Goal: Task Accomplishment & Management: Use online tool/utility

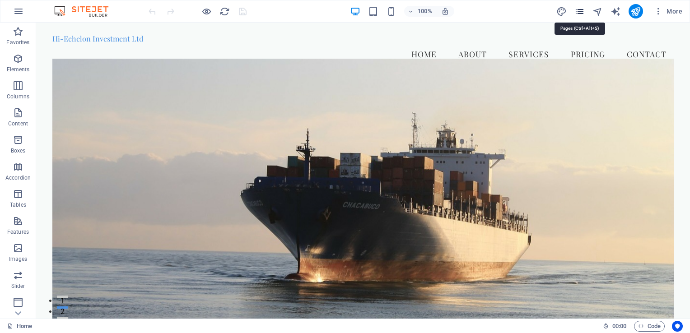
click at [580, 11] on icon "pages" at bounding box center [579, 11] width 10 height 10
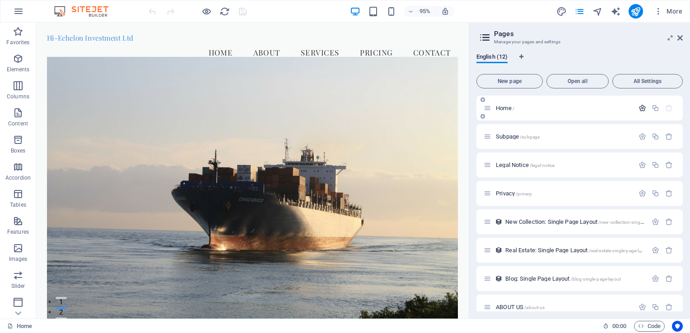
click at [640, 107] on icon "button" at bounding box center [642, 108] width 8 height 8
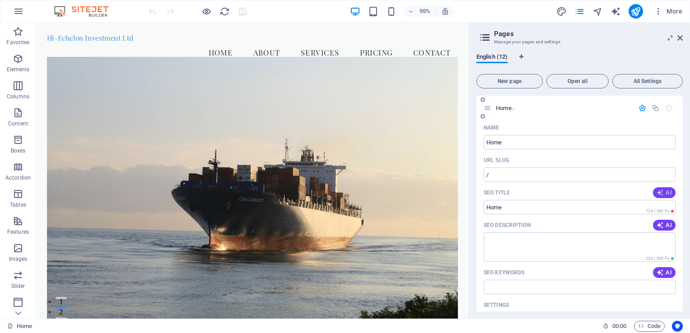
click at [663, 192] on span "AI" at bounding box center [663, 192] width 15 height 7
type input "Top Agro Trading Solutions"
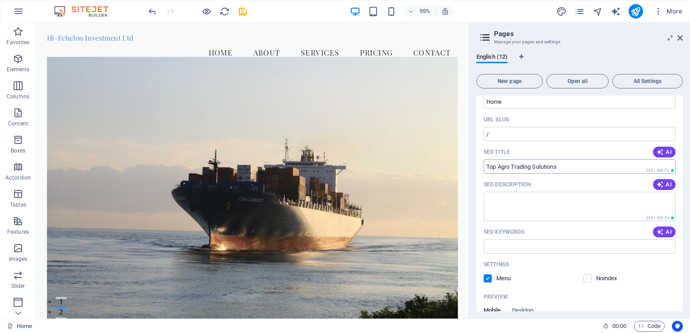
scroll to position [45, 0]
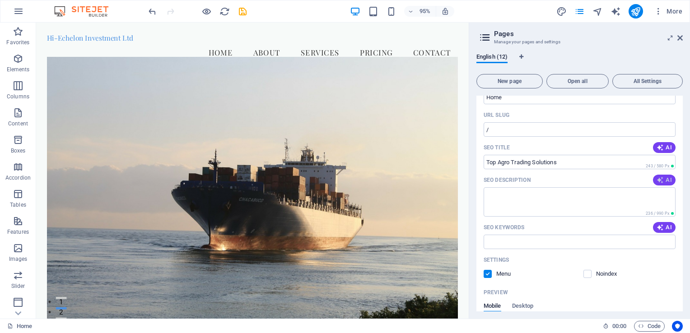
click at [666, 178] on span "AI" at bounding box center [663, 179] width 15 height 7
type textarea "Discover hi-echelon Investments Ltd for quality agricultural trading in maize, …"
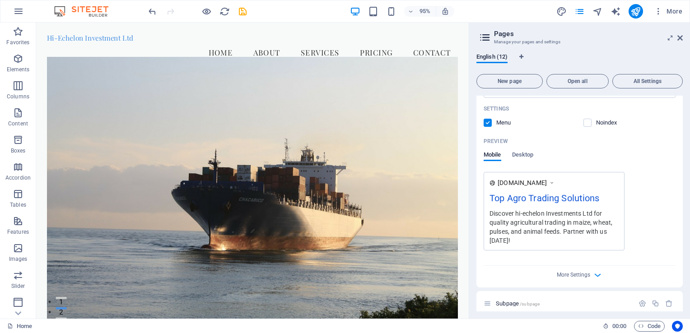
scroll to position [226, 0]
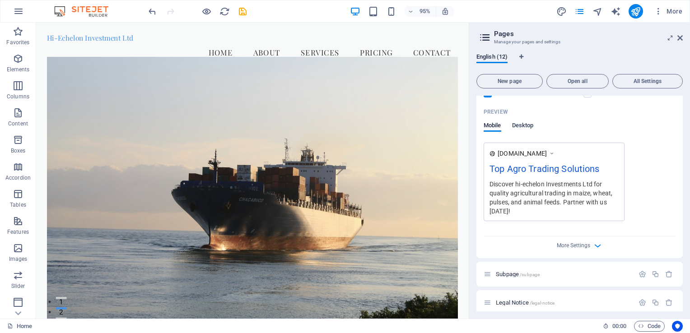
click at [520, 126] on span "Desktop" at bounding box center [523, 126] width 22 height 13
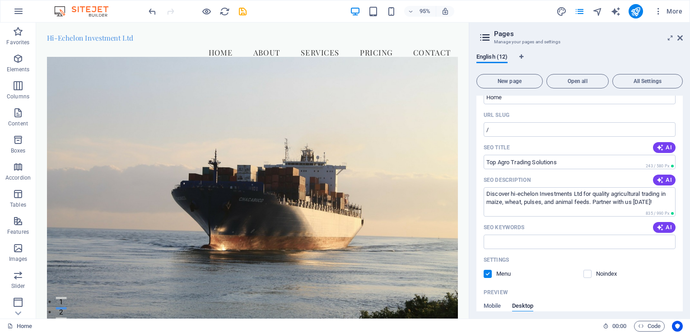
scroll to position [0, 0]
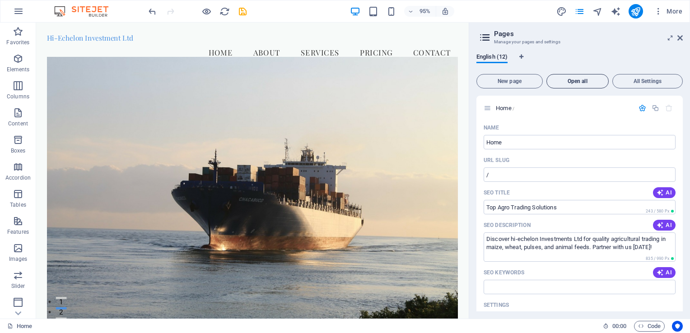
click at [574, 80] on span "Open all" at bounding box center [577, 81] width 54 height 5
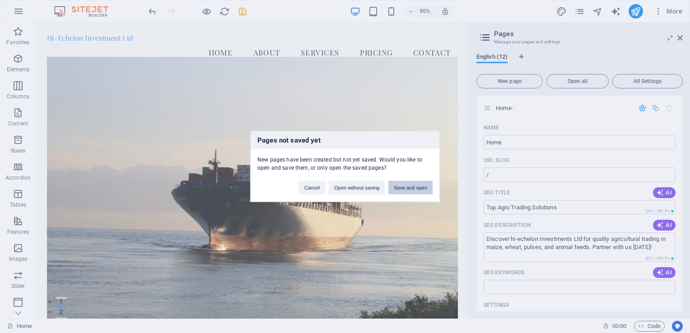
click at [412, 188] on button "Save and open" at bounding box center [410, 188] width 44 height 14
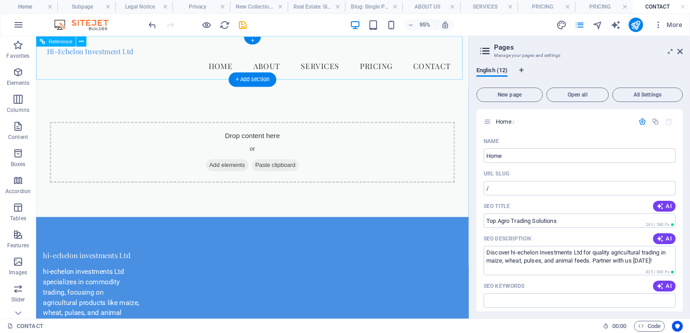
click at [217, 56] on nav "Home About Services Pricing Contact" at bounding box center [263, 67] width 432 height 23
click at [251, 41] on div "+" at bounding box center [252, 41] width 17 height 8
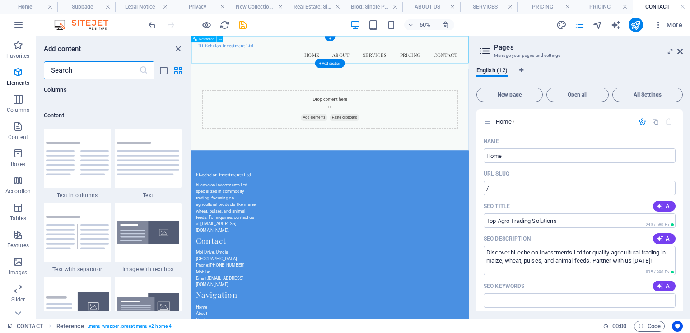
scroll to position [1579, 0]
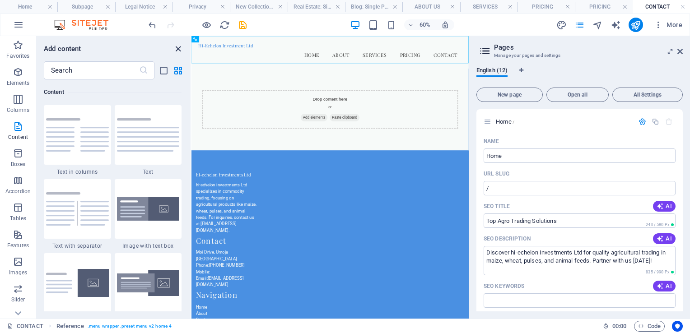
drag, startPoint x: 179, startPoint y: 46, endPoint x: 237, endPoint y: 18, distance: 65.0
click at [179, 46] on icon "close panel" at bounding box center [178, 49] width 10 height 10
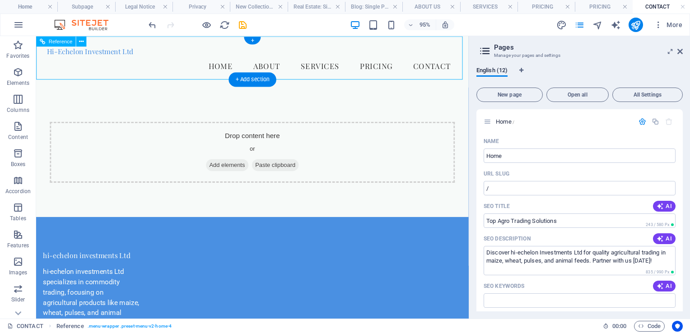
click at [261, 57] on nav "Home About Services Pricing Contact" at bounding box center [263, 67] width 432 height 23
click at [320, 56] on nav "Home About Services Pricing Contact" at bounding box center [263, 67] width 432 height 23
click at [319, 60] on nav "Home About Services Pricing Contact" at bounding box center [263, 67] width 432 height 23
click at [78, 40] on button at bounding box center [81, 41] width 10 height 10
click at [650, 97] on span "All Settings" at bounding box center [647, 94] width 62 height 5
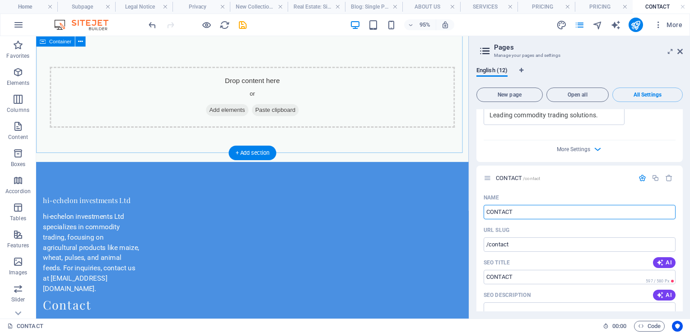
scroll to position [0, 0]
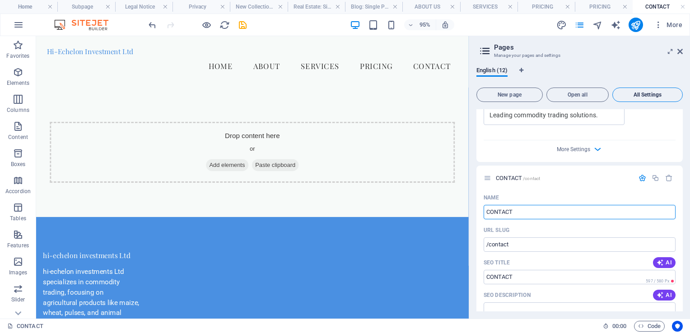
click at [652, 94] on span "All Settings" at bounding box center [647, 94] width 62 height 5
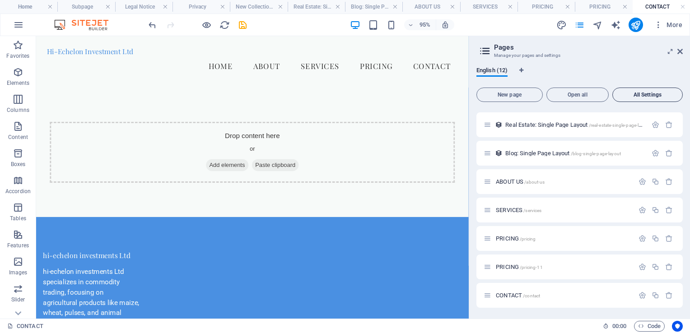
scroll to position [139, 0]
click at [639, 179] on icon "button" at bounding box center [642, 182] width 8 height 8
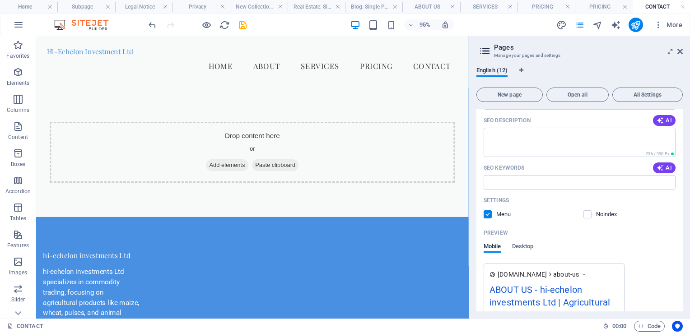
scroll to position [364, 0]
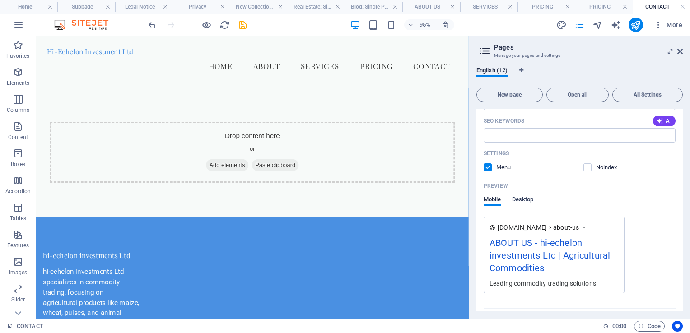
click at [522, 197] on span "Desktop" at bounding box center [523, 200] width 22 height 13
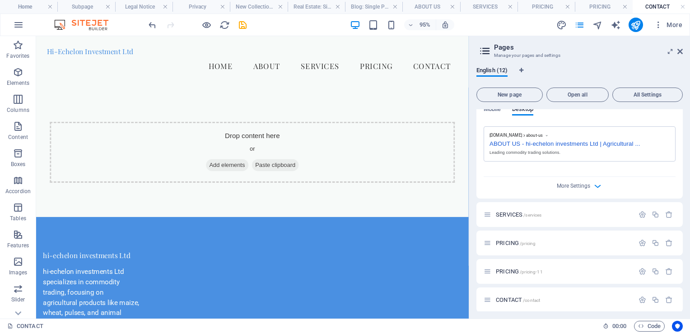
scroll to position [459, 0]
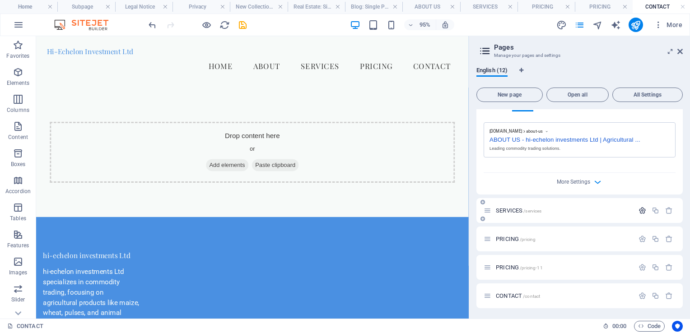
click at [641, 209] on icon "button" at bounding box center [642, 211] width 8 height 8
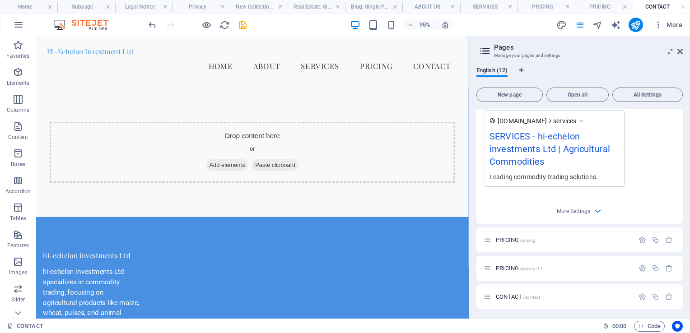
scroll to position [820, 0]
click at [548, 150] on div "SERVICES - hi-echelon investments Ltd | Agricultural Commodities" at bounding box center [553, 151] width 129 height 43
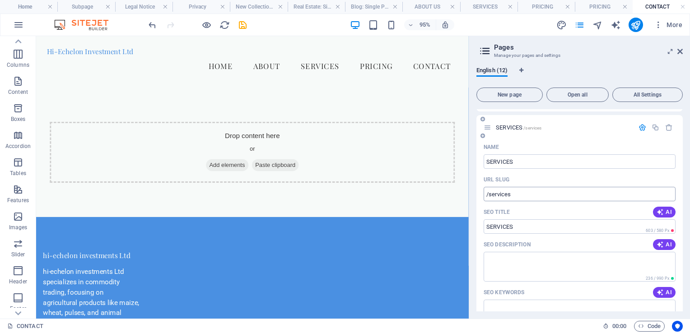
scroll to position [496, 0]
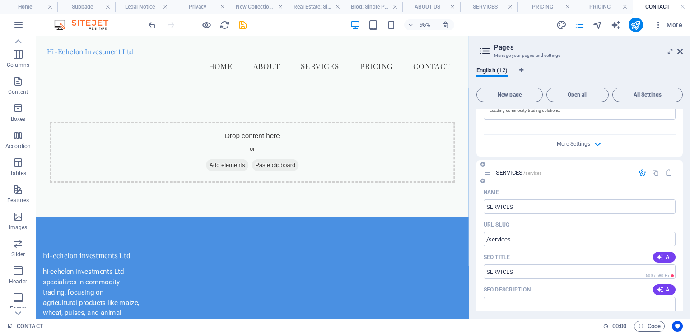
click at [487, 174] on icon at bounding box center [487, 173] width 8 height 8
click at [508, 172] on span "SERVICES /services" at bounding box center [519, 172] width 46 height 7
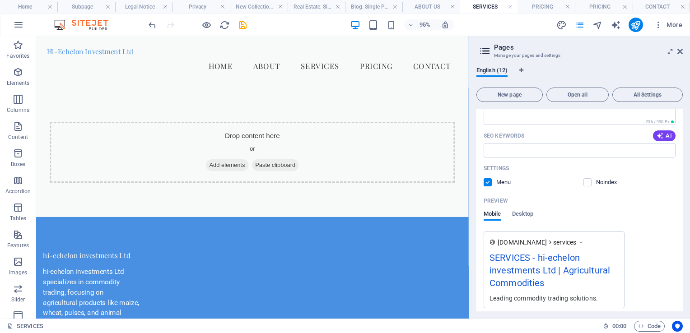
scroll to position [722, 0]
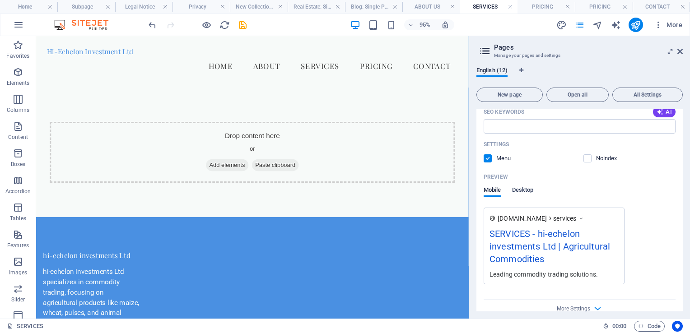
click at [520, 187] on span "Desktop" at bounding box center [523, 191] width 22 height 13
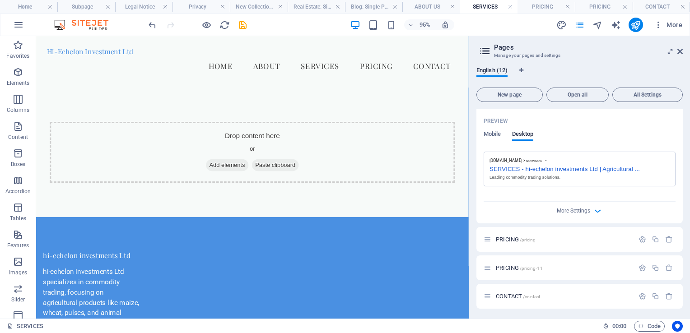
scroll to position [778, 0]
click at [513, 239] on span "PRICING /pricing" at bounding box center [516, 239] width 40 height 7
click at [515, 237] on span "PRICING /pricing" at bounding box center [516, 239] width 40 height 7
click at [527, 239] on span "/pricing" at bounding box center [527, 239] width 16 height 5
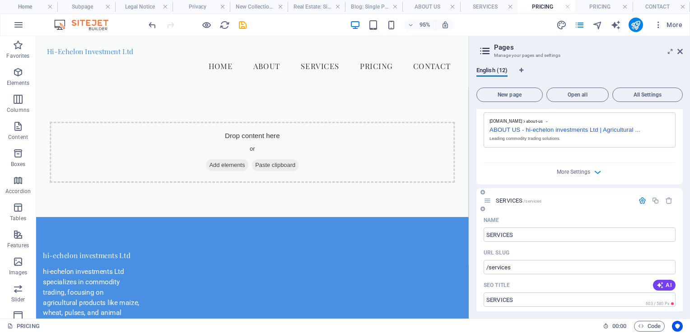
scroll to position [462, 0]
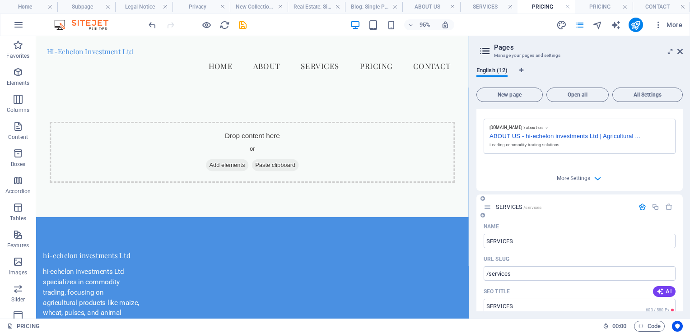
click at [517, 204] on span "SERVICES /services" at bounding box center [519, 207] width 46 height 7
click at [533, 207] on span "/services" at bounding box center [532, 207] width 18 height 5
click at [488, 206] on icon at bounding box center [487, 207] width 8 height 8
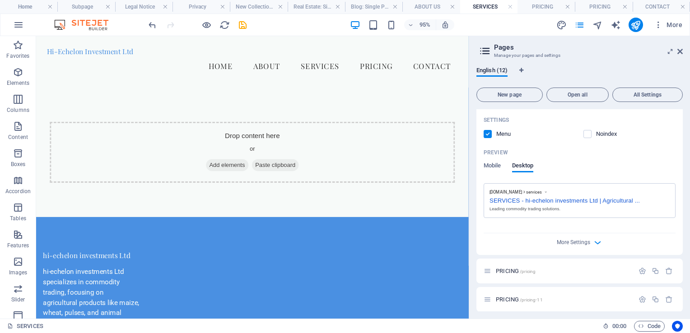
scroll to position [778, 0]
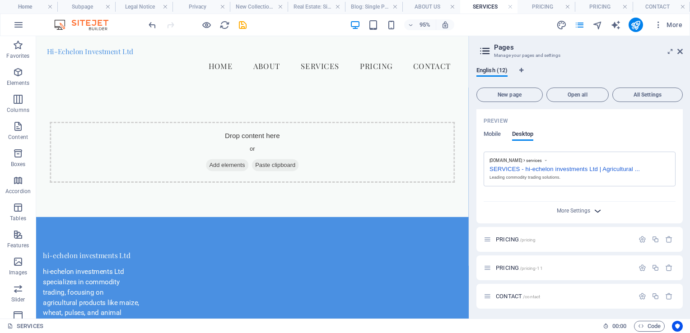
click at [595, 209] on icon "button" at bounding box center [597, 211] width 10 height 10
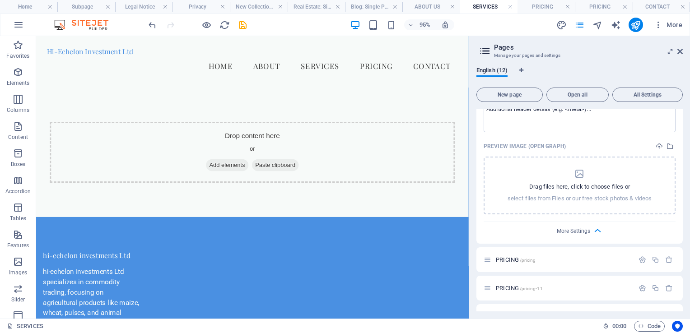
scroll to position [908, 0]
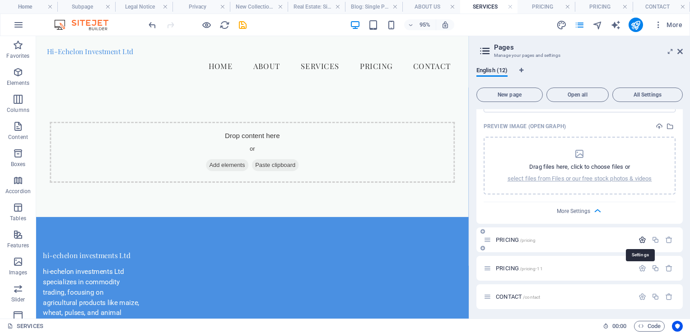
click at [638, 237] on icon "button" at bounding box center [642, 240] width 8 height 8
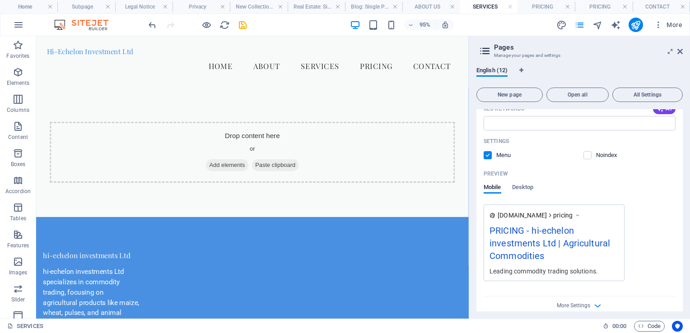
scroll to position [1224, 0]
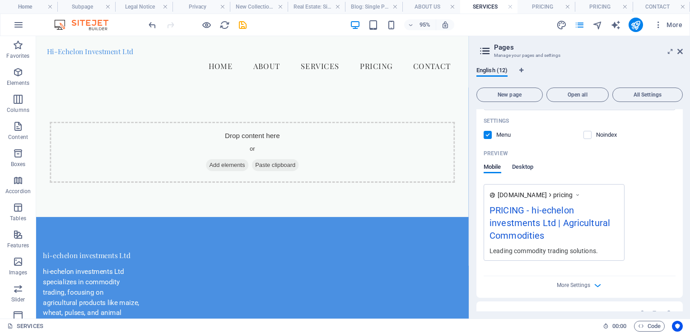
click at [522, 163] on span "Desktop" at bounding box center [523, 168] width 22 height 13
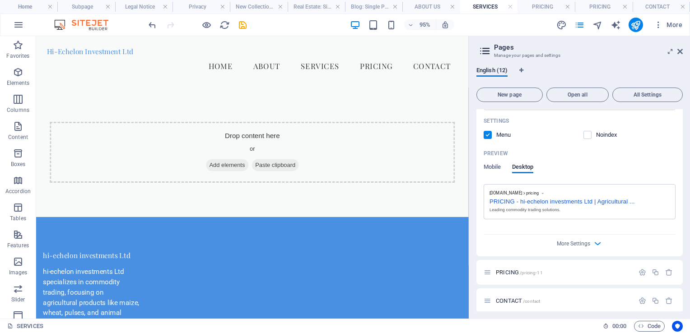
scroll to position [1228, 0]
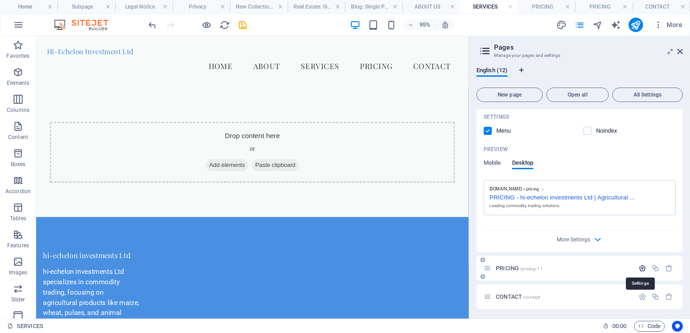
click at [638, 268] on icon "button" at bounding box center [642, 268] width 8 height 8
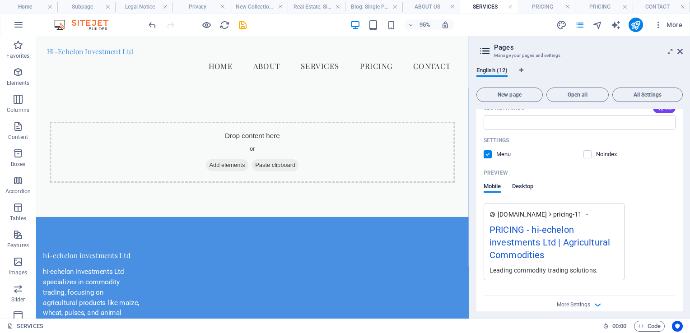
scroll to position [1544, 0]
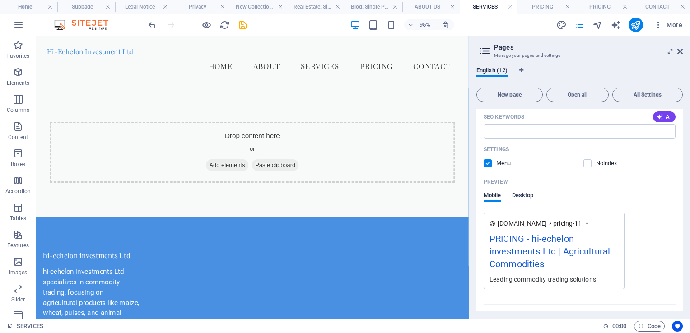
click at [525, 197] on span "Desktop" at bounding box center [523, 196] width 22 height 13
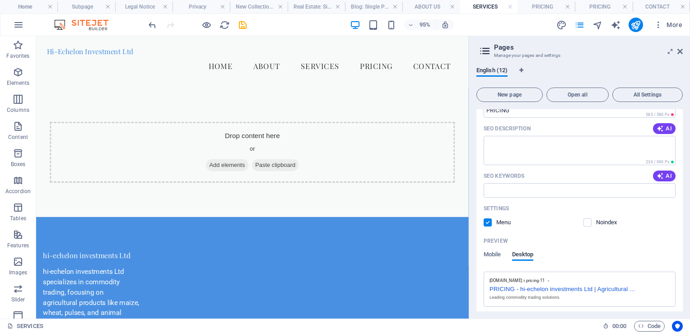
scroll to position [1547, 0]
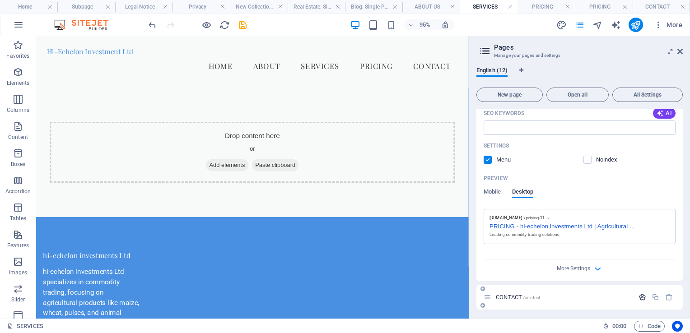
click at [639, 296] on icon "button" at bounding box center [642, 297] width 8 height 8
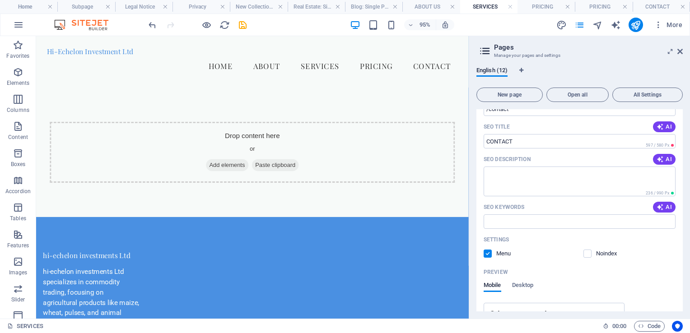
scroll to position [1892, 0]
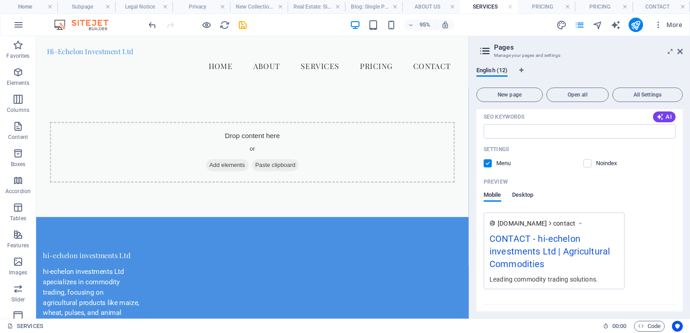
click at [520, 194] on span "Desktop" at bounding box center [523, 196] width 22 height 13
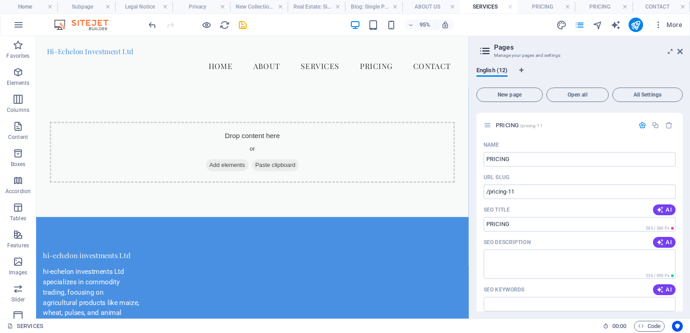
scroll to position [1100, 0]
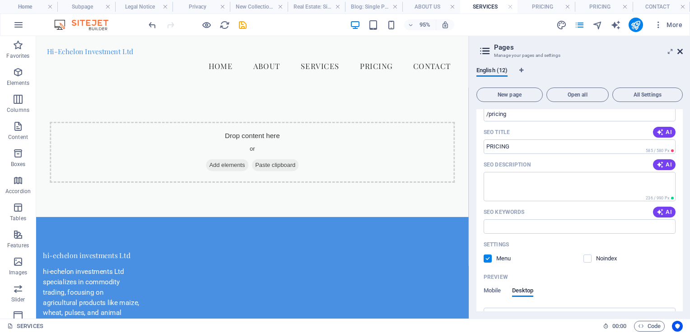
click at [680, 51] on icon at bounding box center [679, 51] width 5 height 7
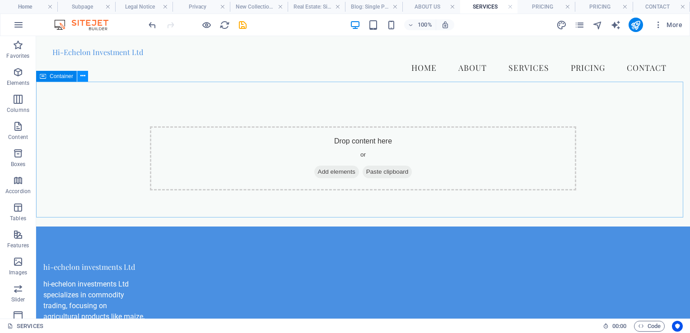
click at [84, 77] on icon at bounding box center [82, 75] width 5 height 9
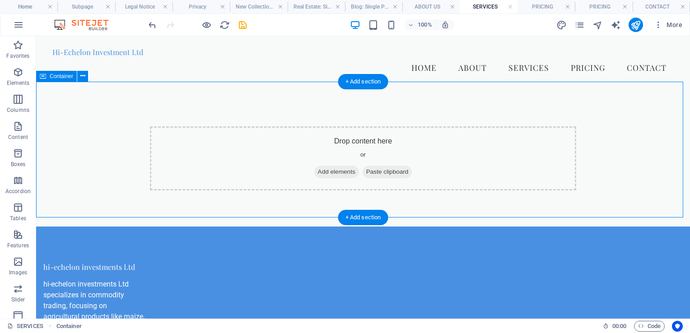
click at [649, 145] on div "Drop content here or Add elements Paste clipboard" at bounding box center [363, 158] width 654 height 136
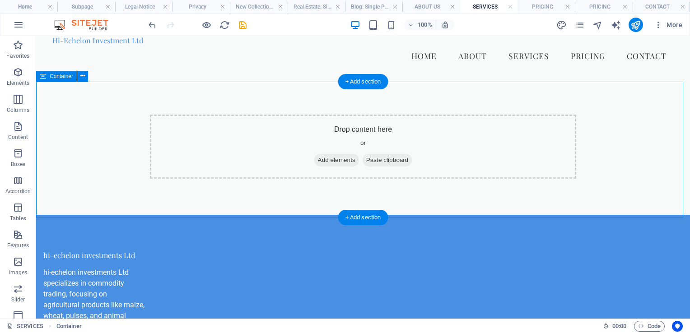
scroll to position [0, 0]
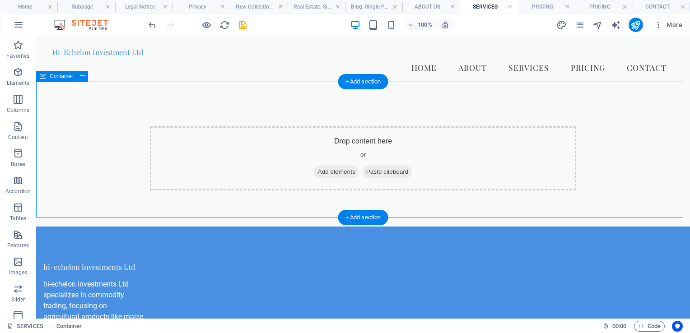
click at [665, 160] on div "Drop content here or Add elements Paste clipboard" at bounding box center [363, 158] width 654 height 136
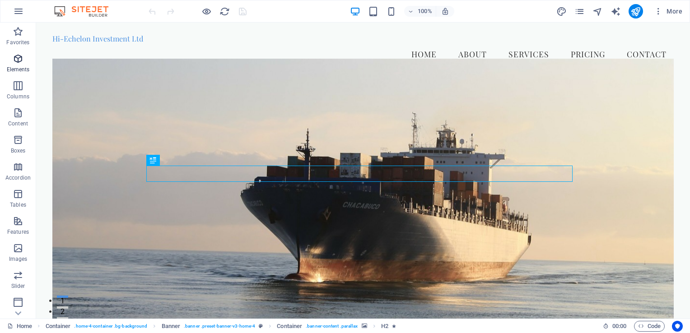
click at [15, 62] on icon "button" at bounding box center [18, 58] width 11 height 11
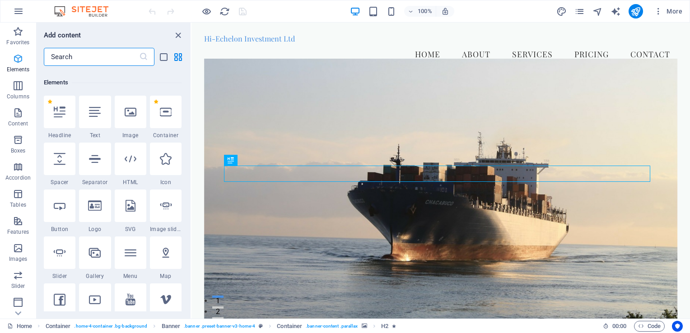
scroll to position [96, 0]
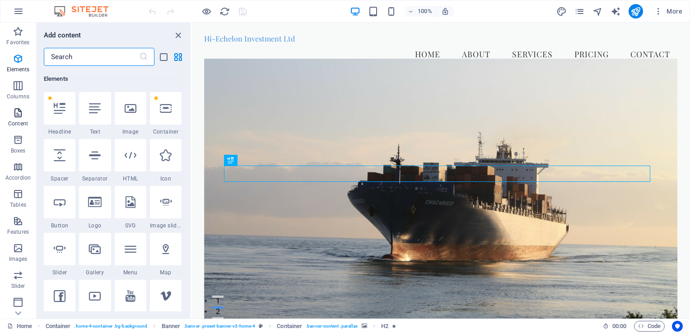
click at [22, 121] on p "Content" at bounding box center [18, 123] width 20 height 7
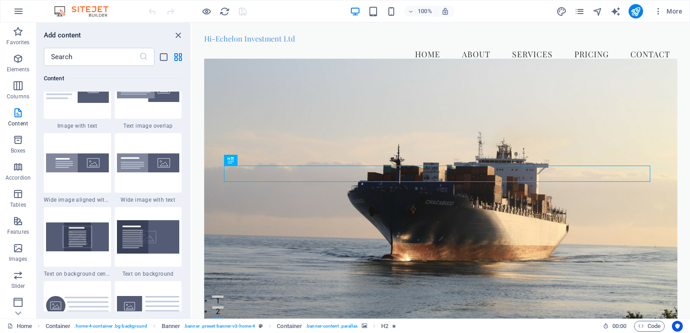
scroll to position [1715, 0]
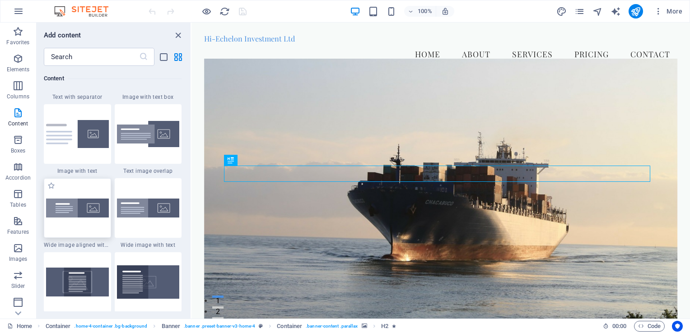
click at [74, 206] on img at bounding box center [77, 208] width 63 height 19
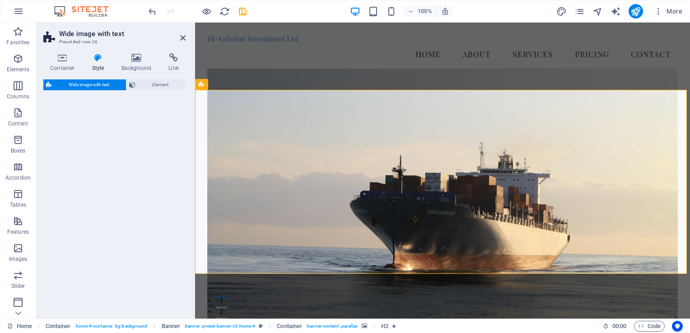
select select "%"
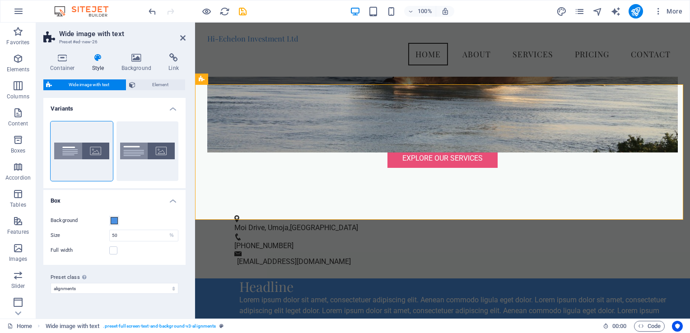
scroll to position [229, 0]
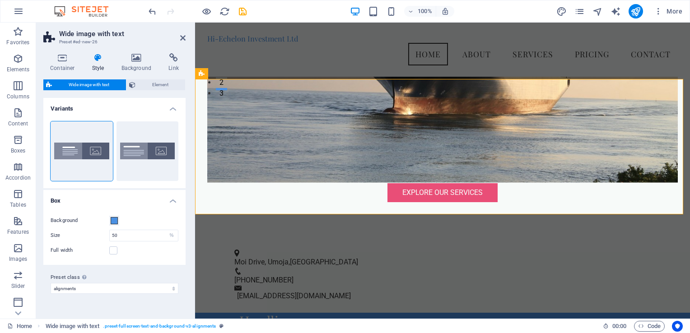
click at [172, 108] on h4 "Variants" at bounding box center [114, 106] width 142 height 16
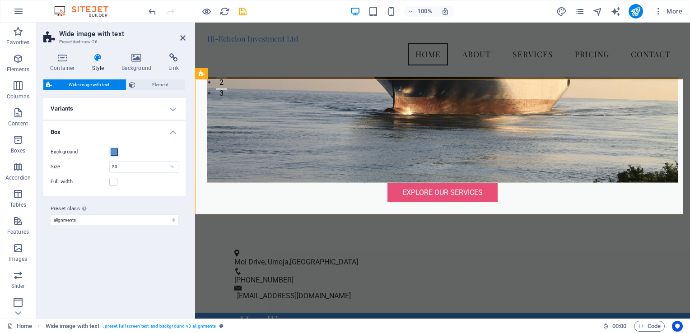
click at [172, 108] on h4 "Variants" at bounding box center [114, 109] width 142 height 22
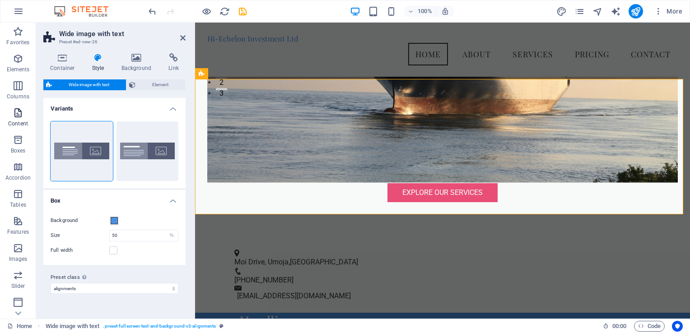
click at [23, 116] on icon "button" at bounding box center [18, 112] width 11 height 11
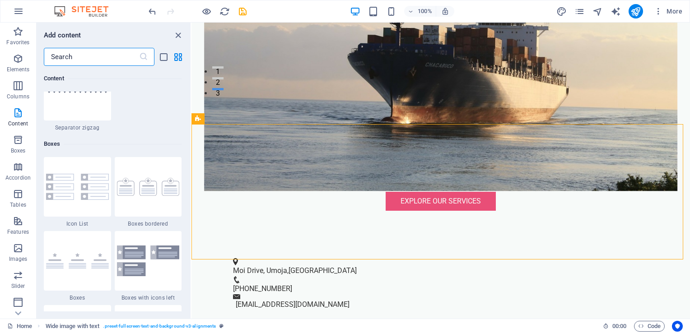
scroll to position [2437, 0]
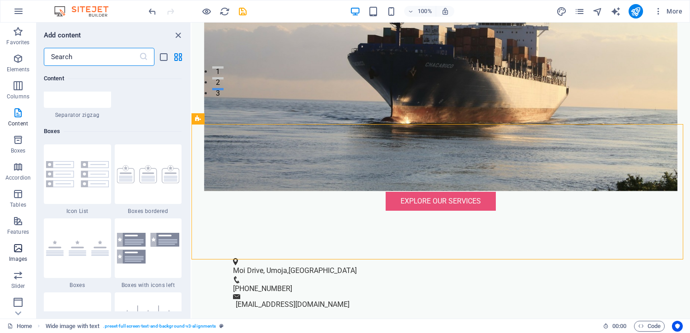
click at [12, 251] on span "Images" at bounding box center [18, 254] width 36 height 22
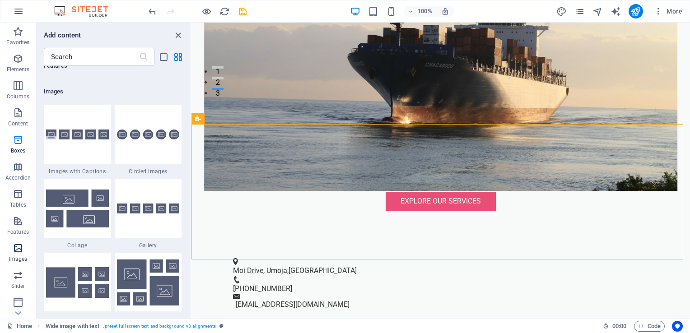
scroll to position [4577, 0]
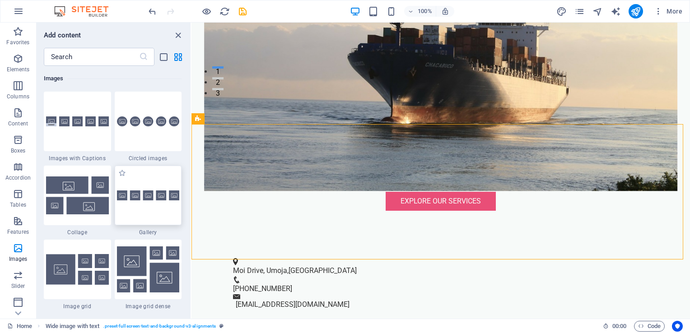
click at [138, 195] on img at bounding box center [148, 195] width 63 height 10
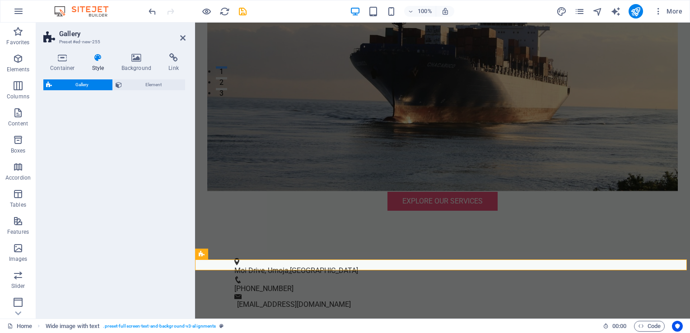
select select "rem"
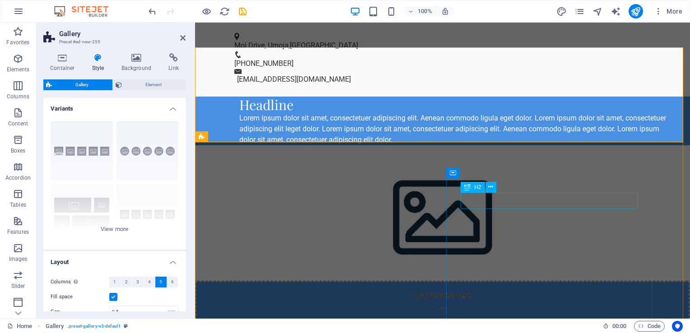
scroll to position [455, 0]
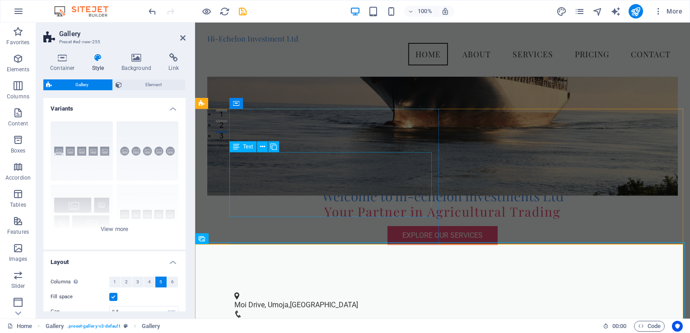
scroll to position [0, 0]
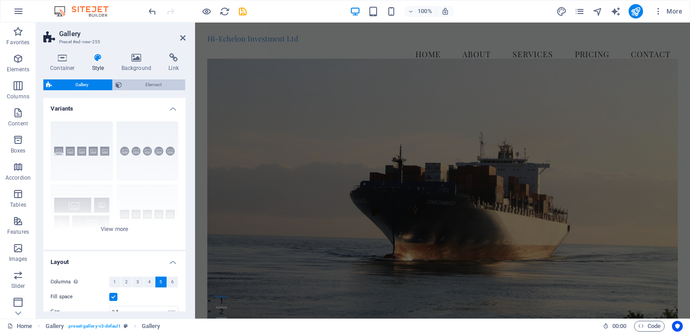
click at [155, 82] on span "Element" at bounding box center [154, 84] width 58 height 11
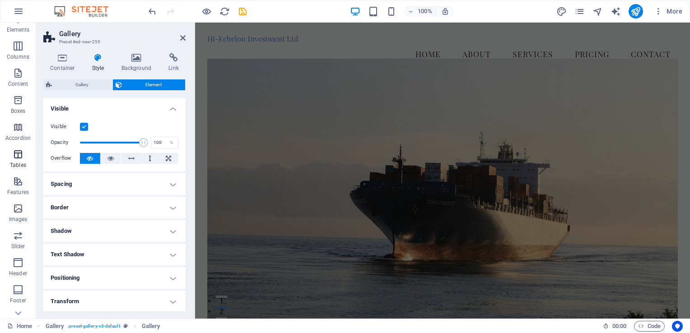
scroll to position [45, 0]
click at [18, 209] on span "Images" at bounding box center [18, 209] width 36 height 22
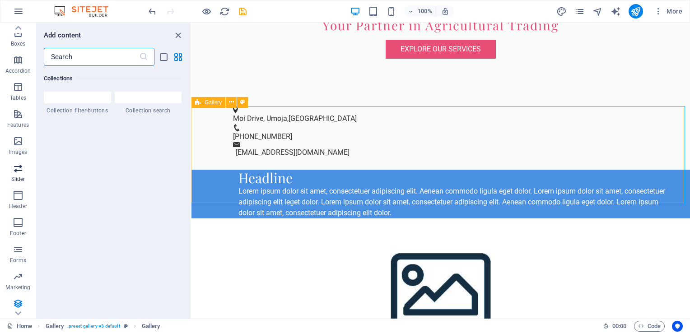
scroll to position [110, 0]
click at [19, 306] on icon "button" at bounding box center [18, 301] width 11 height 11
click at [14, 193] on icon "button" at bounding box center [18, 192] width 11 height 11
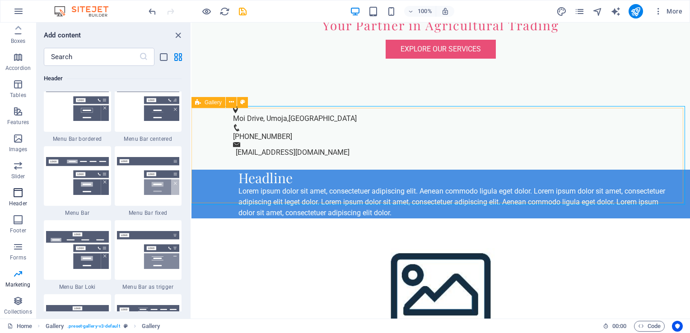
scroll to position [5435, 0]
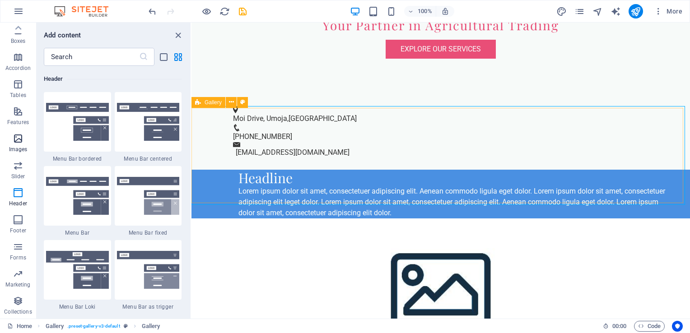
click at [16, 140] on icon "button" at bounding box center [18, 138] width 11 height 11
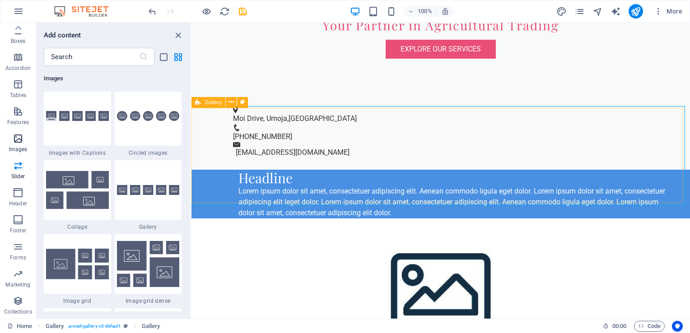
scroll to position [4577, 0]
